Goal: Task Accomplishment & Management: Manage account settings

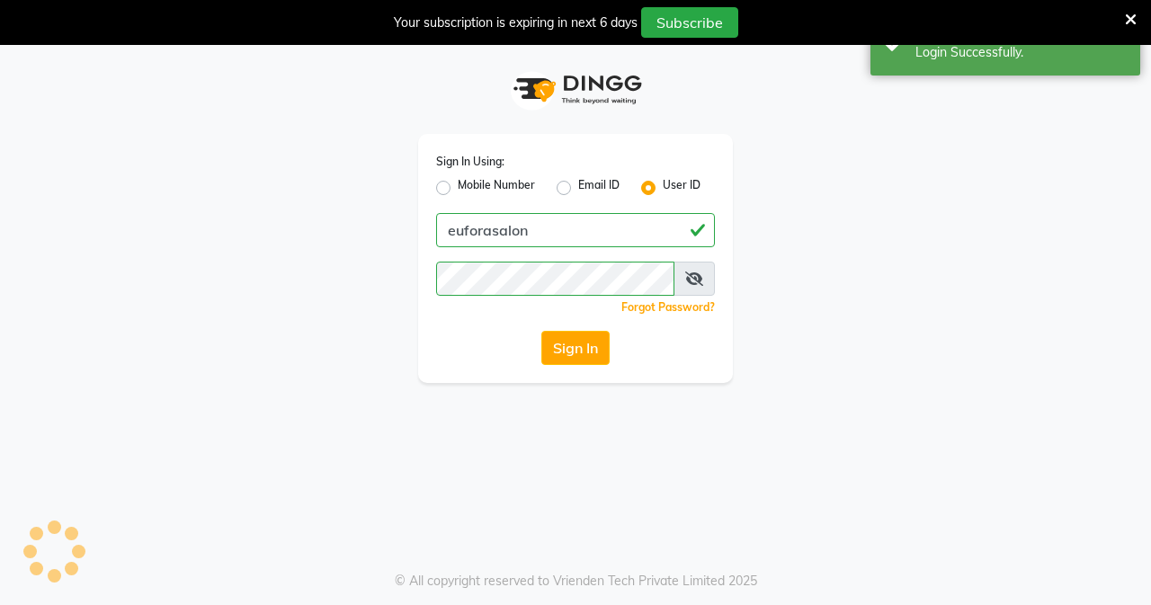
click at [913, 42] on div "Your subscription is expiring in next 6 days Subscribe" at bounding box center [575, 22] width 1151 height 45
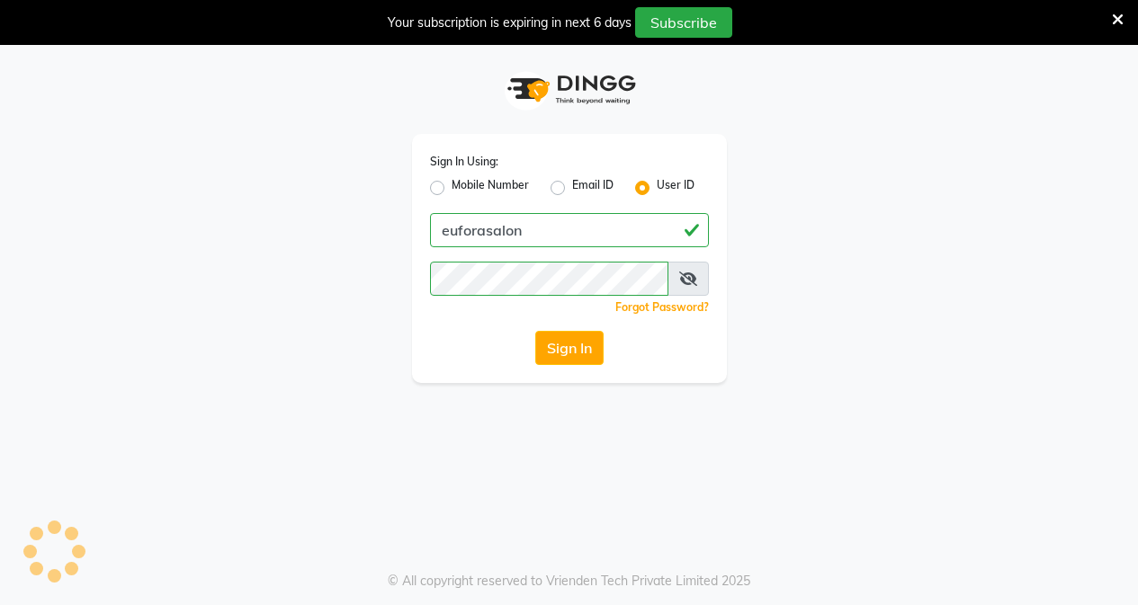
select select "service"
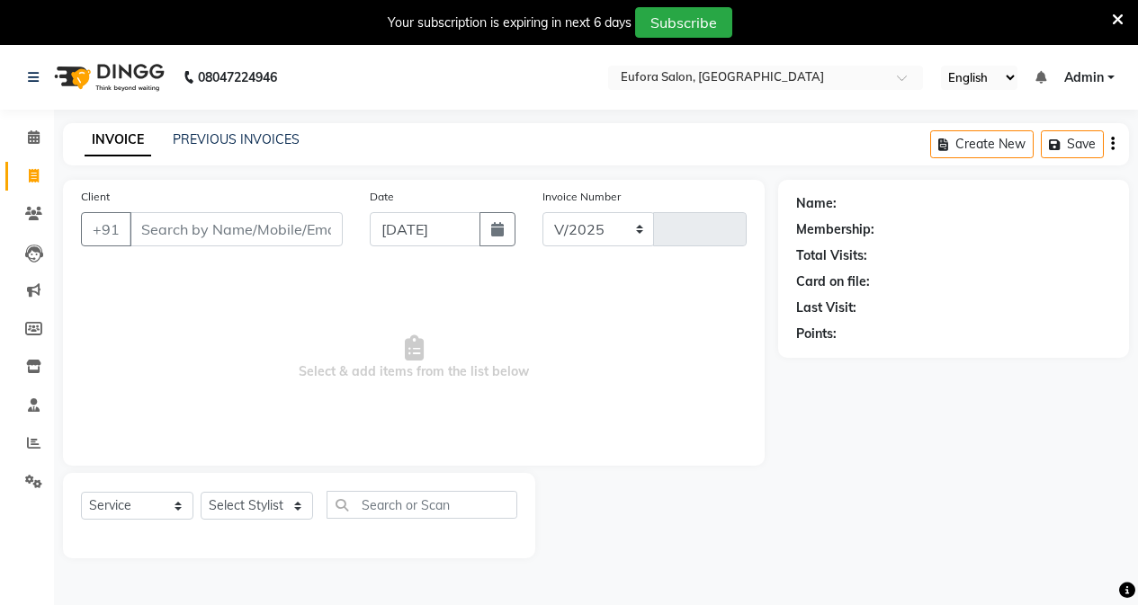
select select "en"
select select "6684"
type input "0649"
click at [223, 139] on link "PREVIOUS INVOICES" at bounding box center [236, 139] width 127 height 16
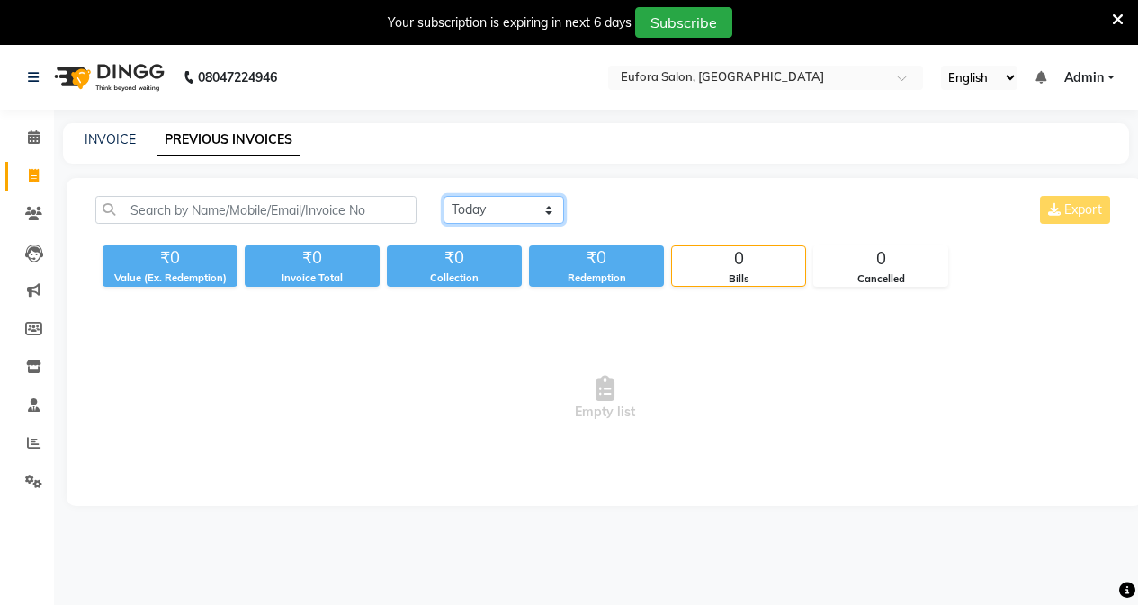
click at [480, 213] on select "[DATE] [DATE] Custom Range" at bounding box center [503, 210] width 121 height 28
select select "[DATE]"
click at [443, 196] on select "[DATE] [DATE] Custom Range" at bounding box center [503, 210] width 121 height 28
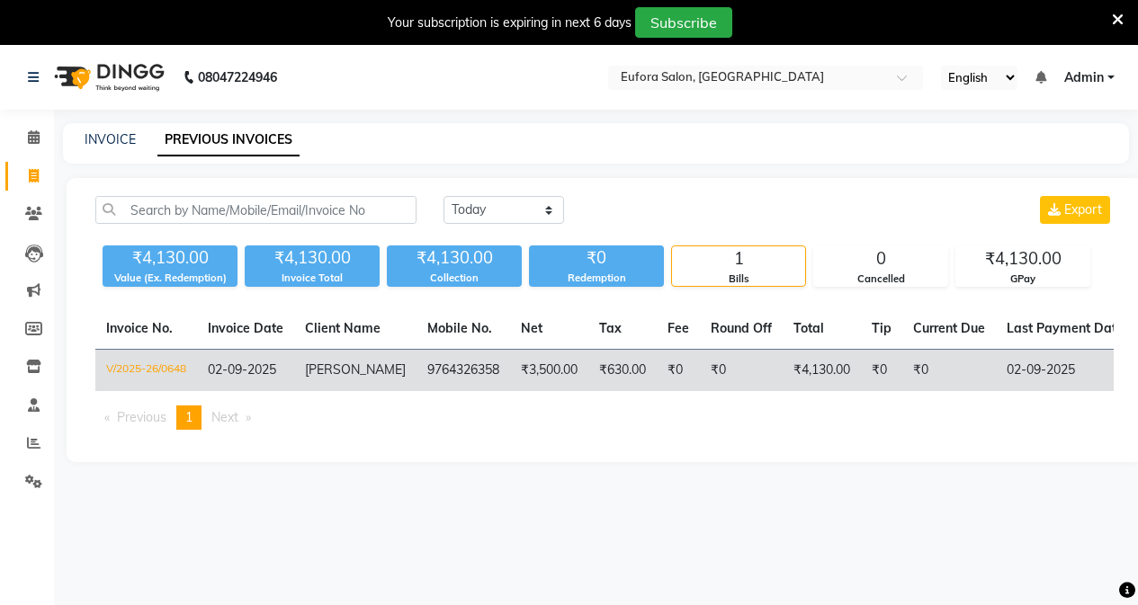
click at [557, 358] on td "₹3,500.00" at bounding box center [549, 371] width 78 height 42
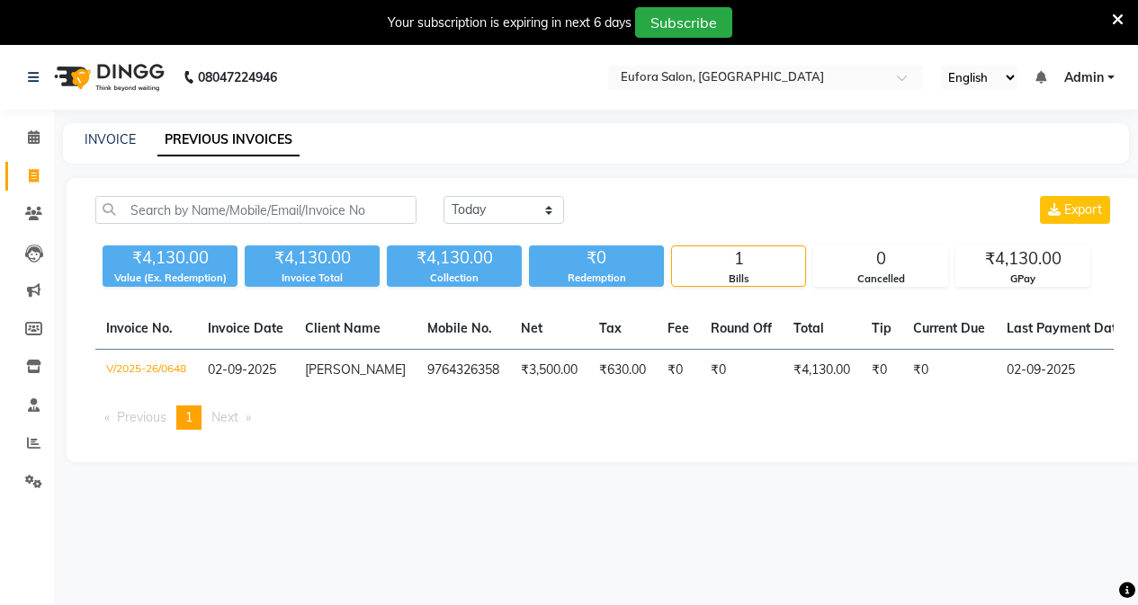
click at [1088, 85] on span "Admin" at bounding box center [1084, 77] width 40 height 19
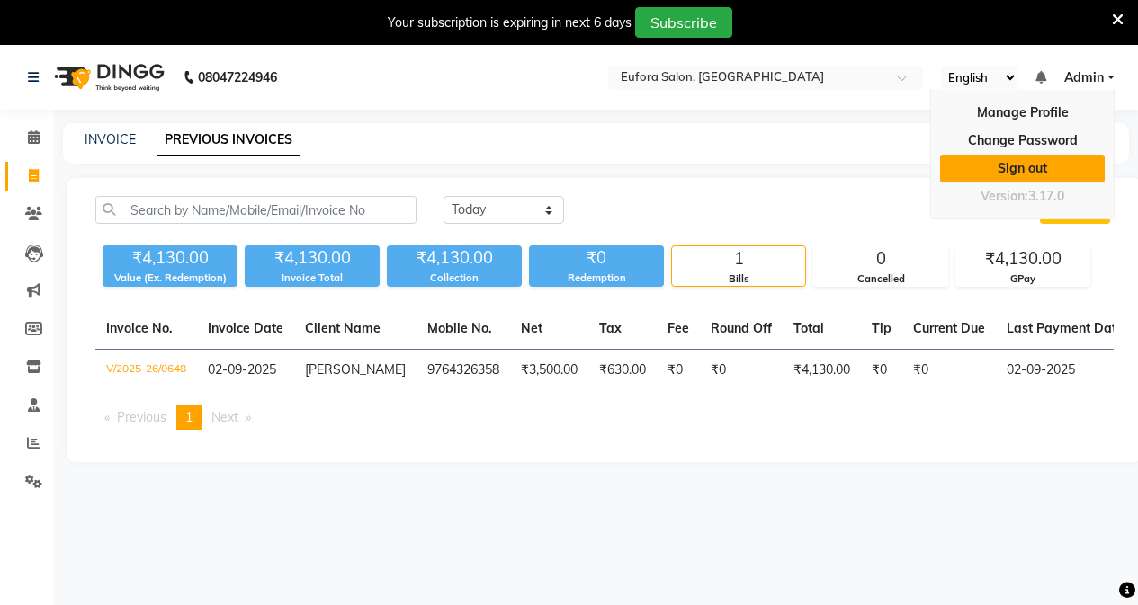
click at [1040, 160] on link "Sign out" at bounding box center [1022, 169] width 165 height 28
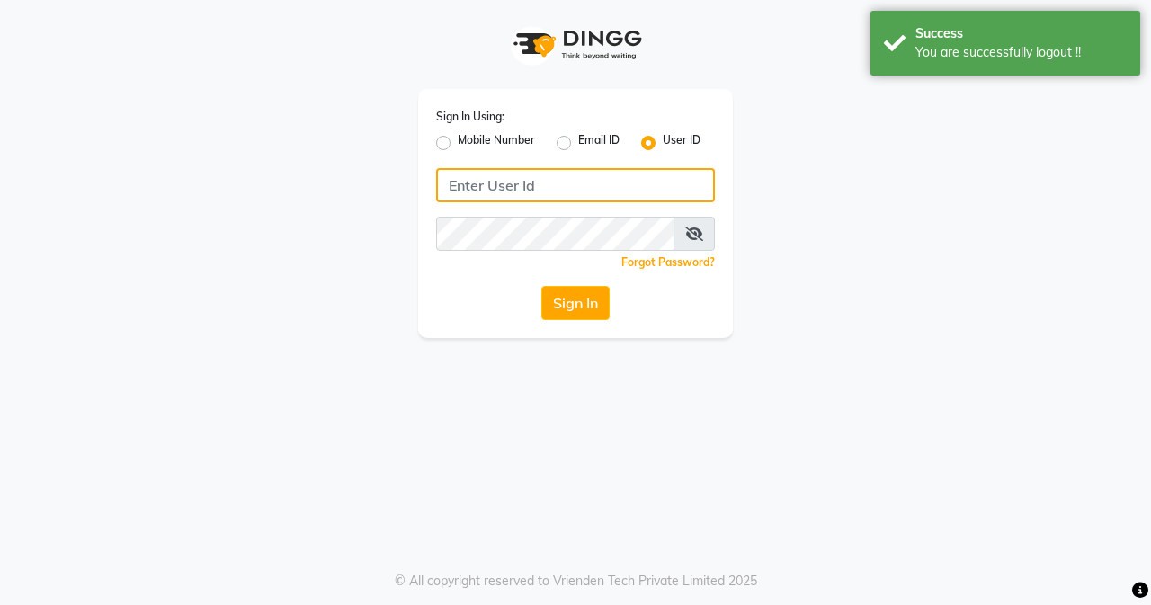
type input "9810318377"
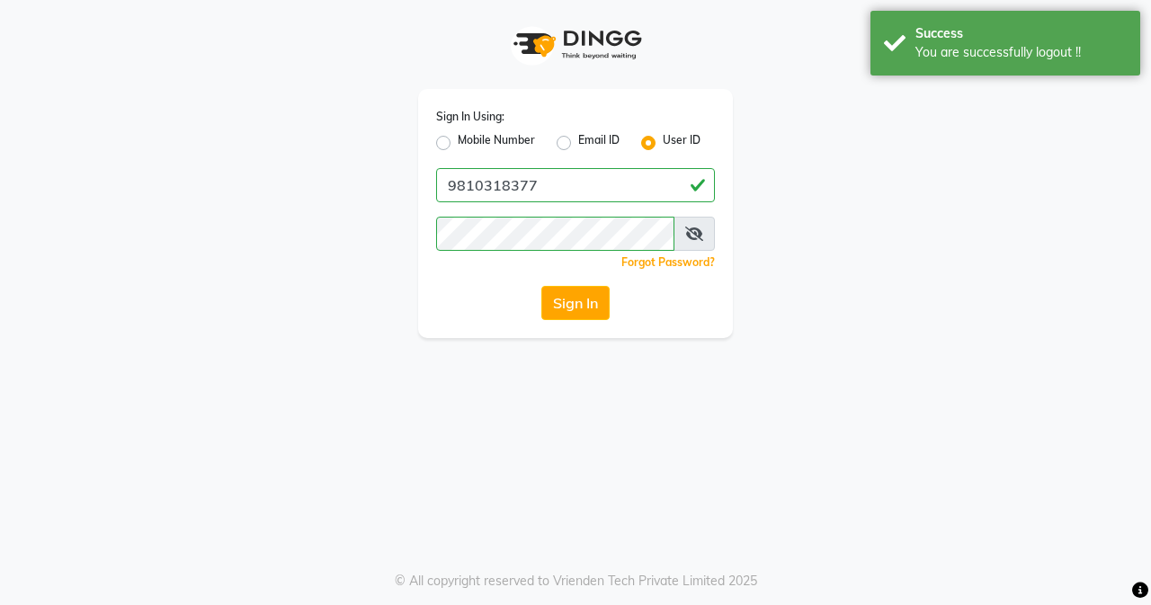
click at [458, 147] on label "Mobile Number" at bounding box center [496, 143] width 77 height 22
click at [458, 144] on input "Mobile Number" at bounding box center [464, 138] width 12 height 12
radio input "true"
radio input "false"
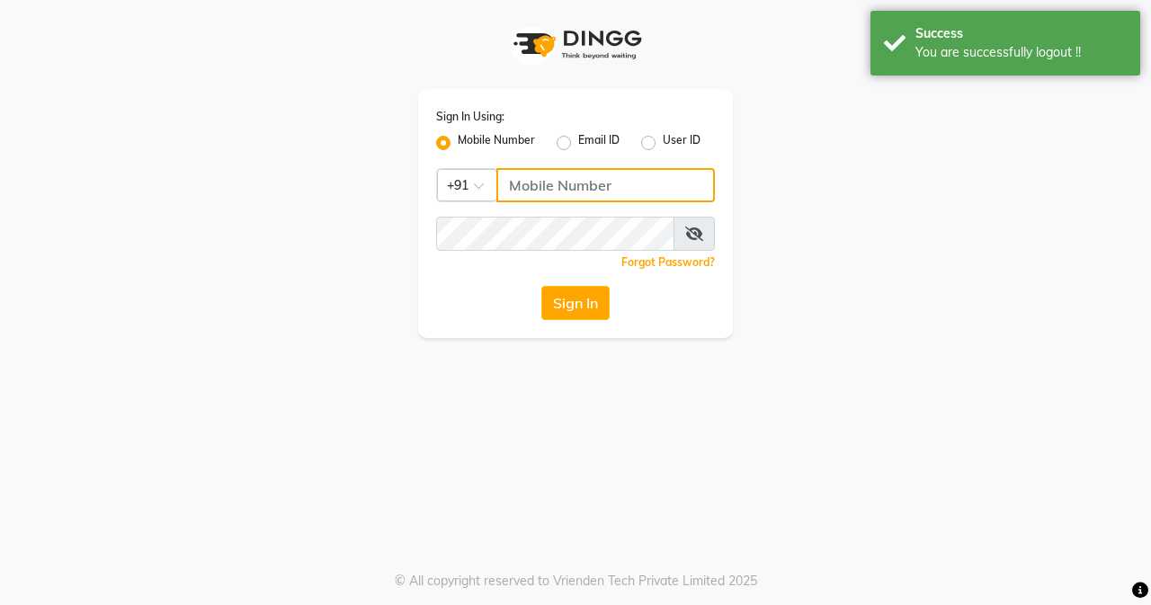
drag, startPoint x: 530, startPoint y: 185, endPoint x: 572, endPoint y: 215, distance: 51.6
click at [530, 185] on input "Username" at bounding box center [605, 185] width 219 height 34
type input "9810318377"
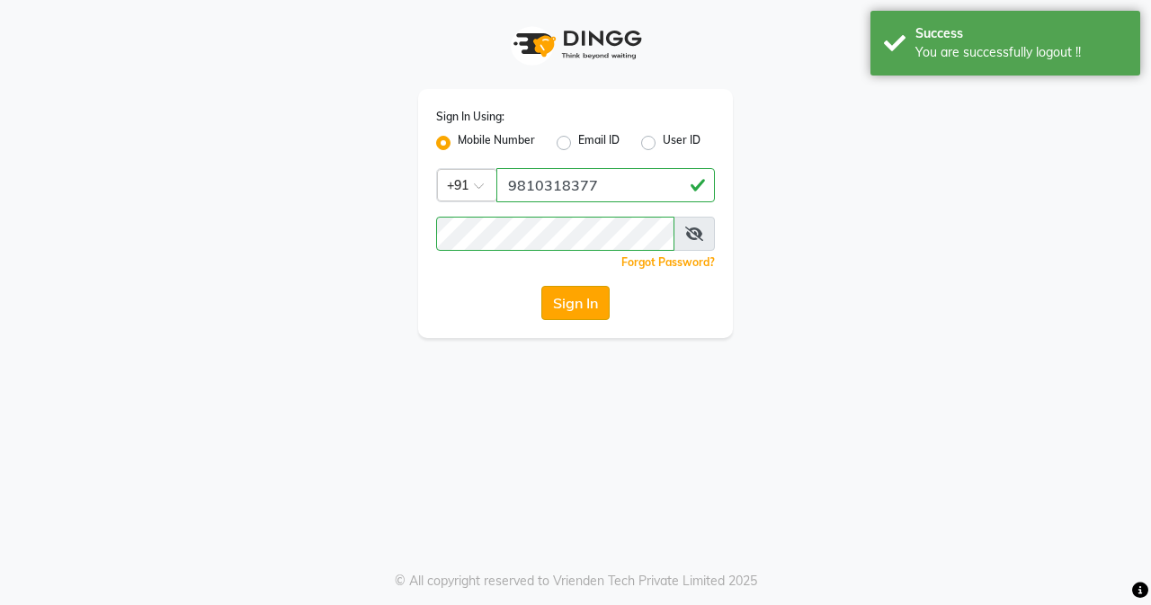
click at [599, 295] on button "Sign In" at bounding box center [575, 303] width 68 height 34
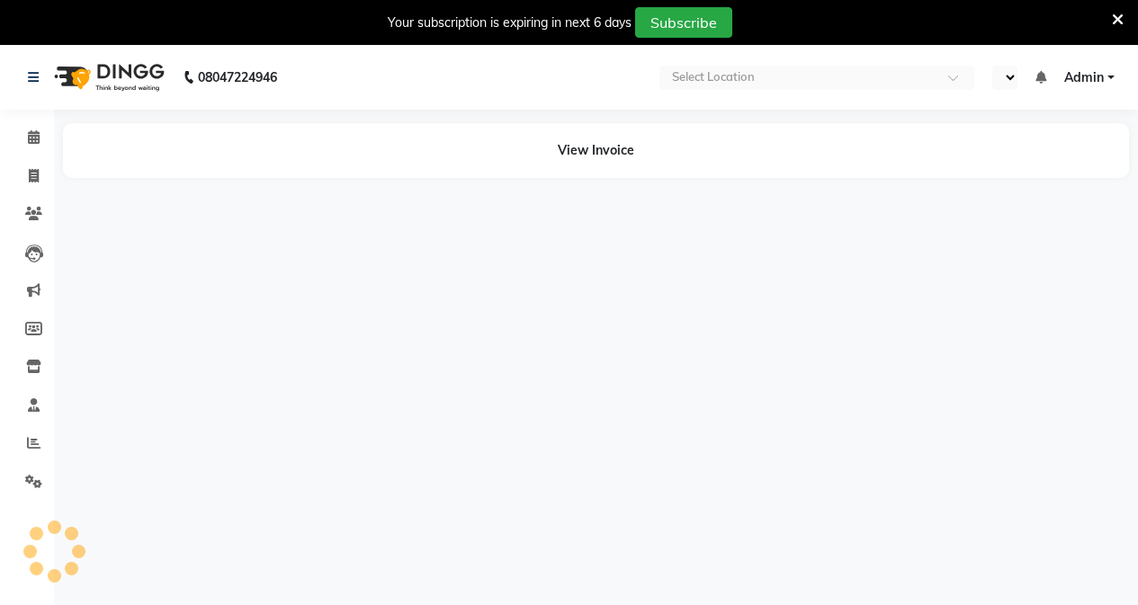
select select "en"
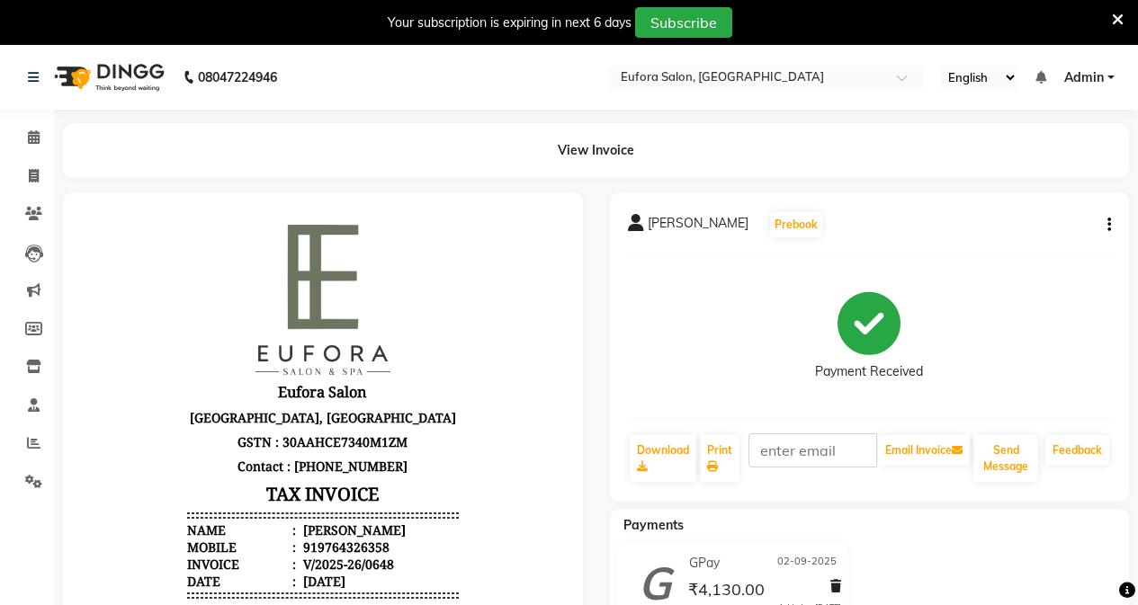
click at [1107, 225] on icon "button" at bounding box center [1109, 225] width 4 height 1
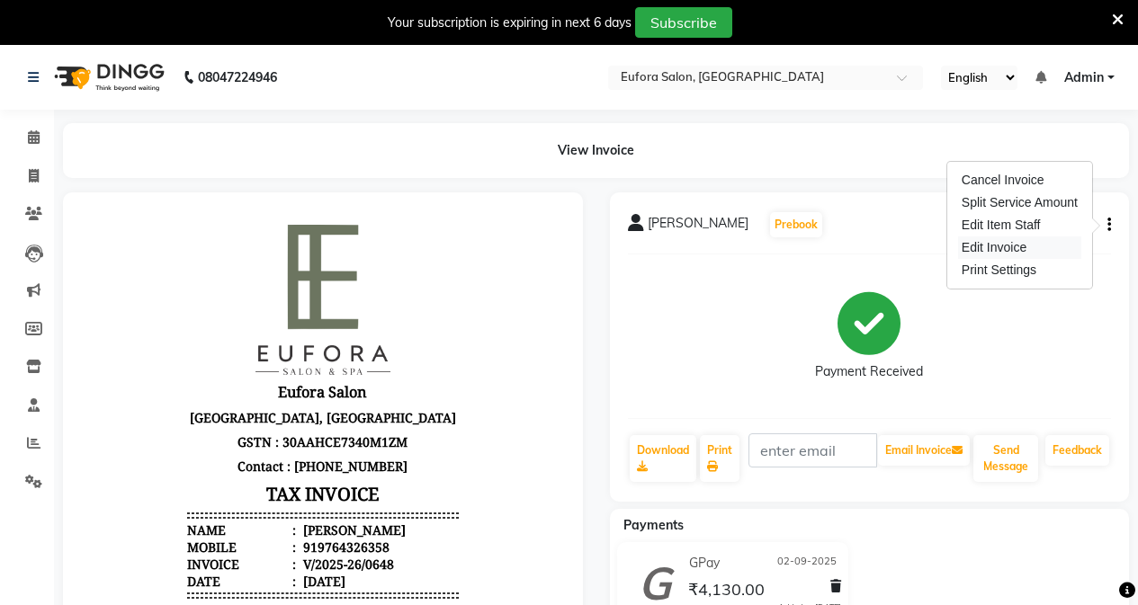
click at [1007, 247] on div "Edit Invoice" at bounding box center [1019, 248] width 123 height 22
select select "service"
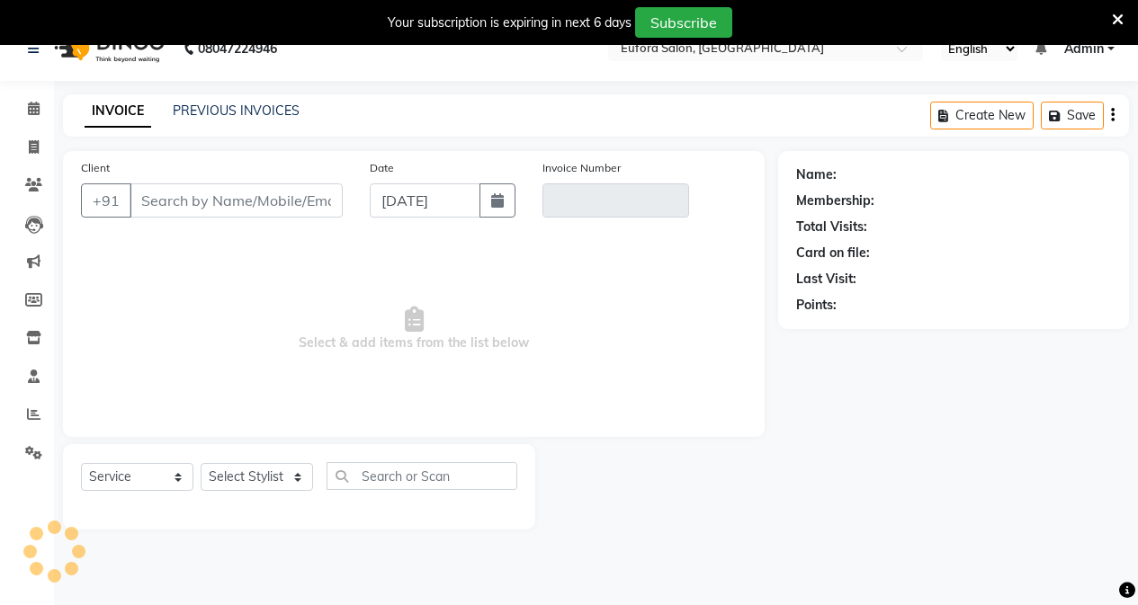
scroll to position [45, 0]
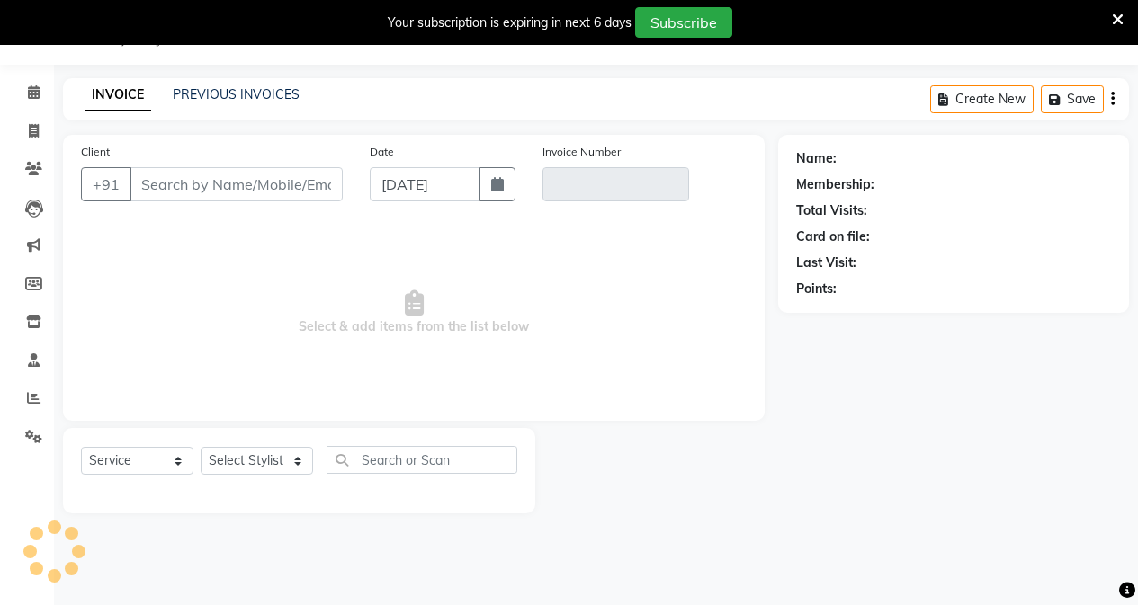
type input "9764326358"
type input "V/2025-26/0648"
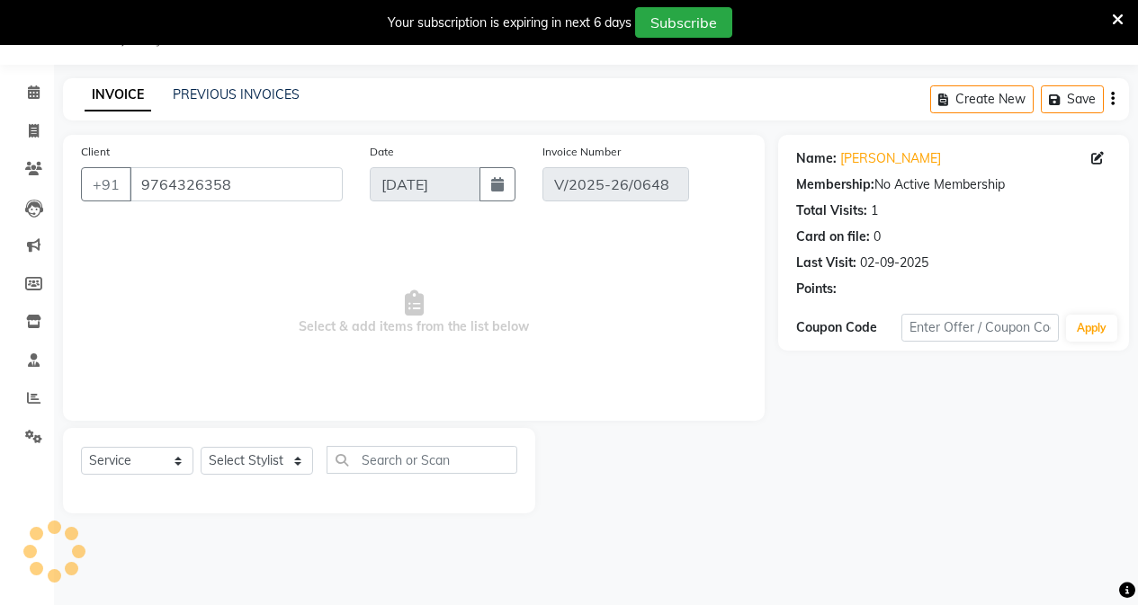
type input "02-09-2025"
select select "select"
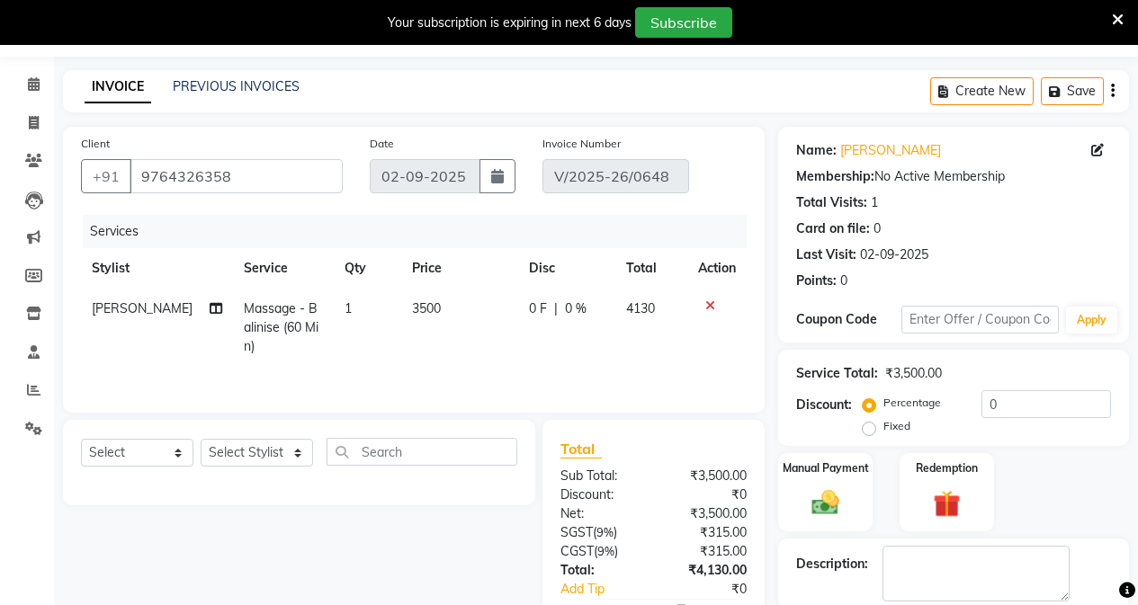
scroll to position [0, 0]
